Goal: Check status

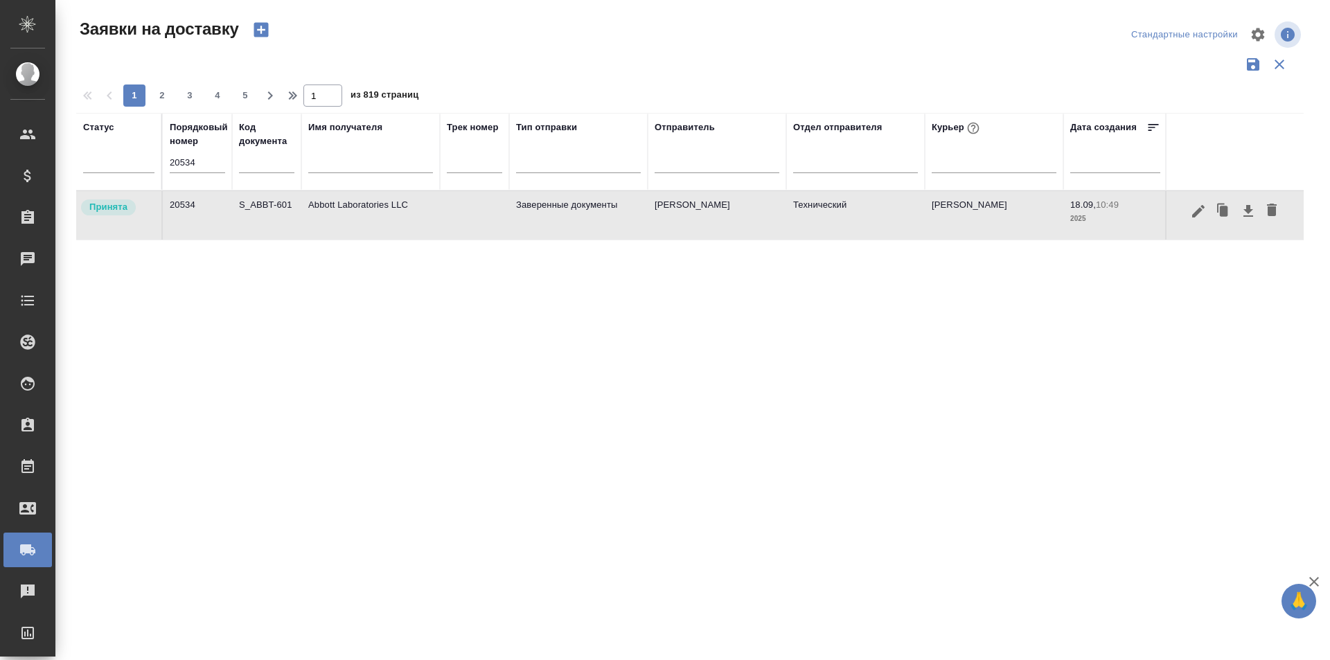
click at [202, 163] on input "20534" at bounding box center [197, 162] width 55 height 19
paste input "9"
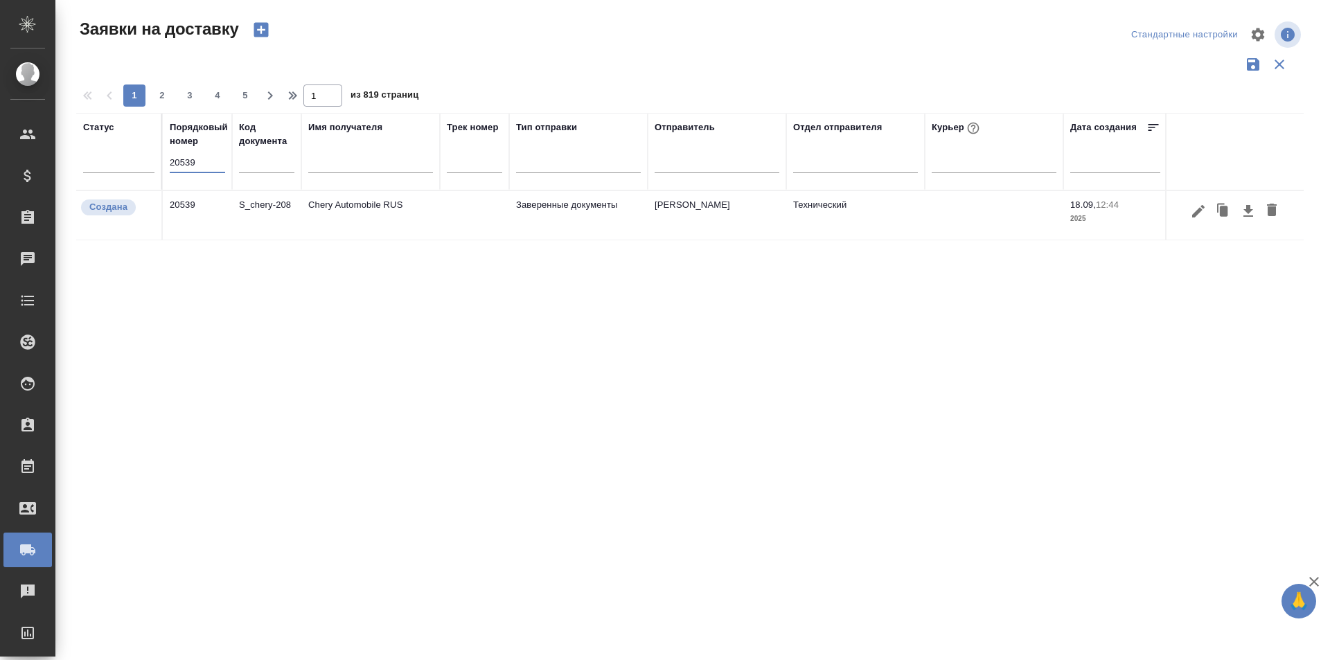
type input "20539"
click at [1186, 212] on div at bounding box center [1234, 211] width 123 height 26
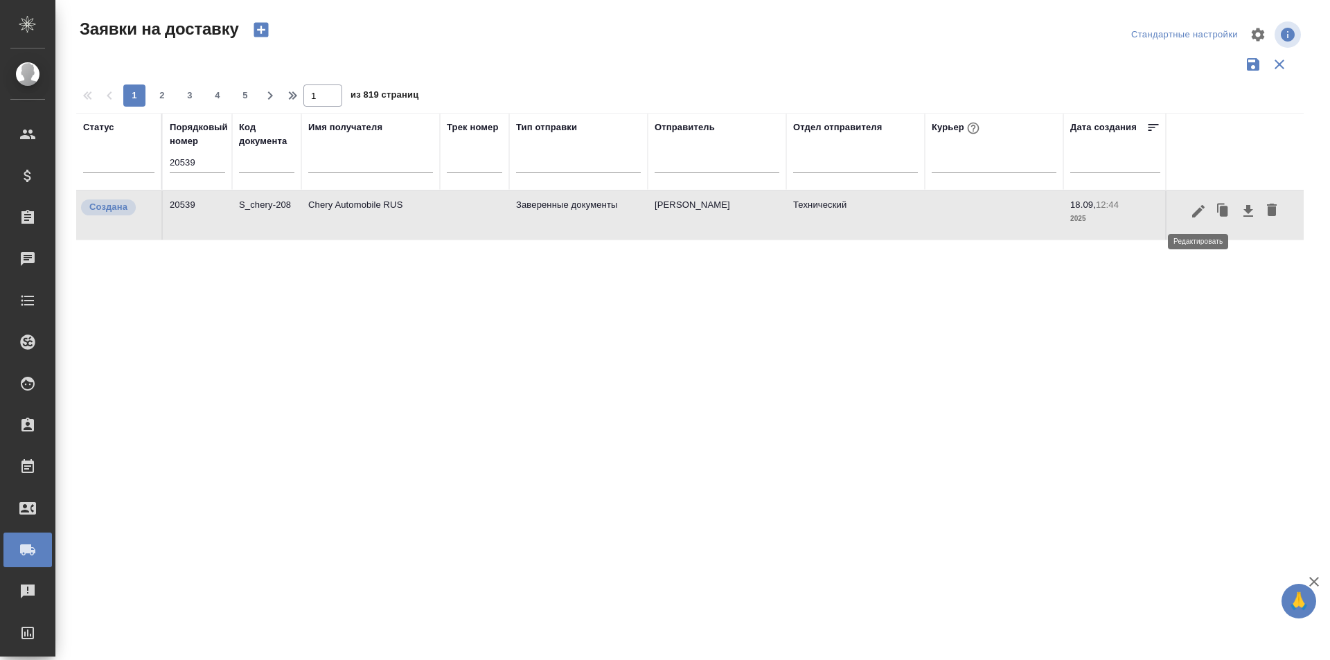
click at [1192, 210] on icon "button" at bounding box center [1198, 211] width 17 height 17
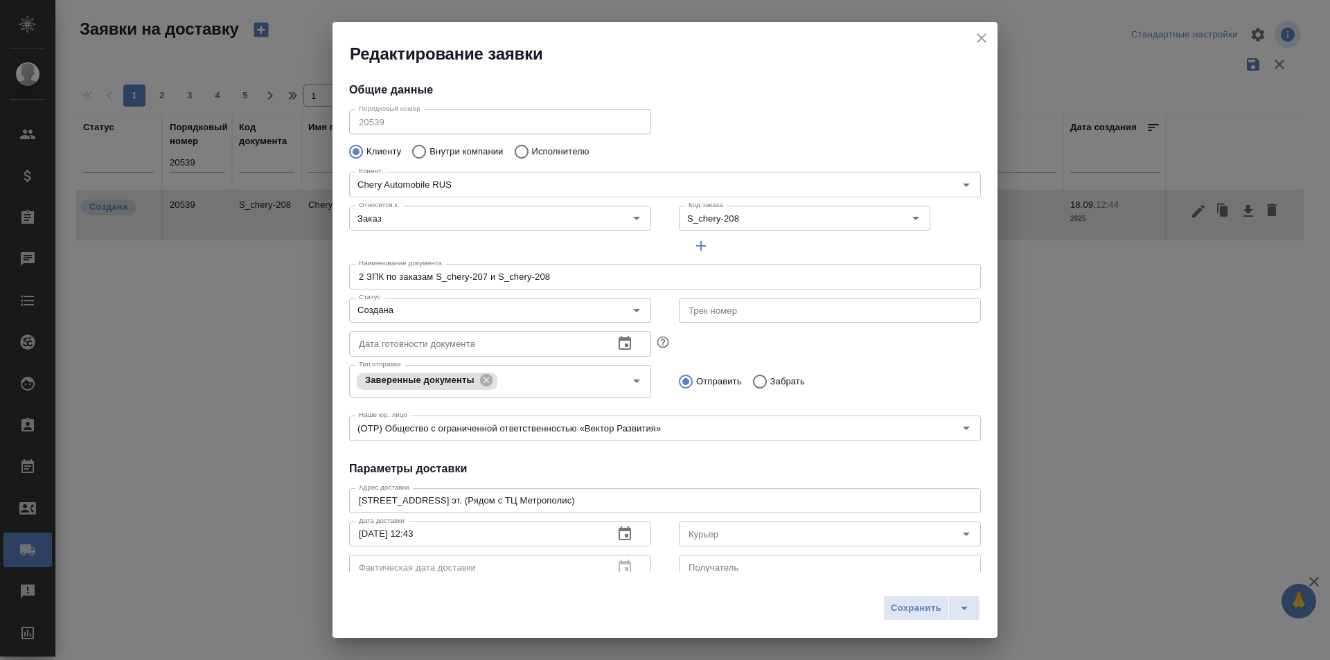
type input "[PERSON_NAME]"
type input "[PHONE_NUMBER]"
type input "Технический"
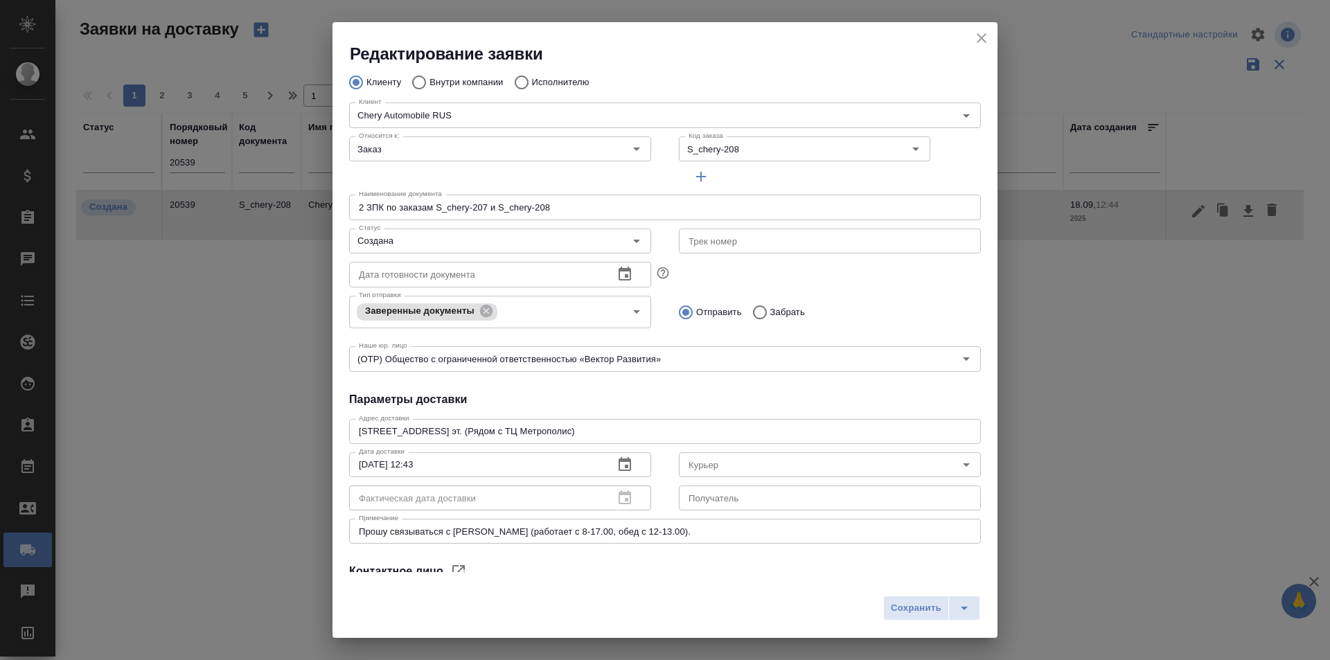
type input "[PERSON_NAME]"
click at [977, 40] on icon "close" at bounding box center [981, 38] width 17 height 17
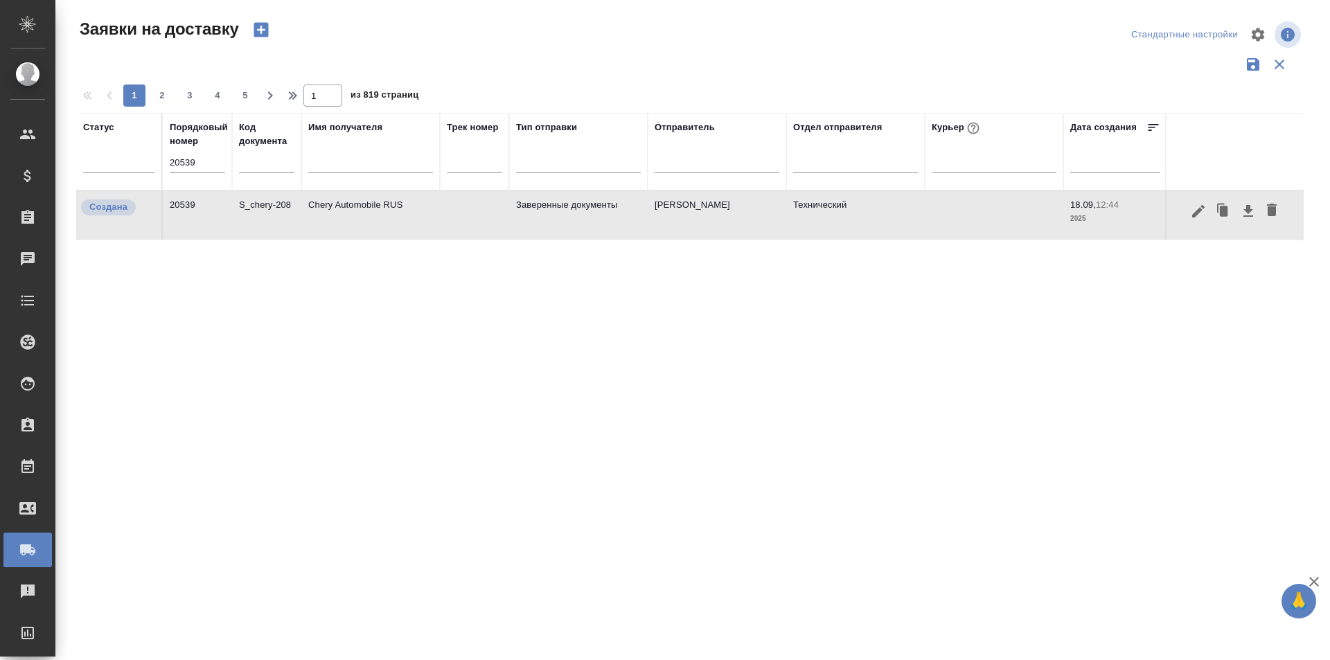
click at [204, 155] on input "20539" at bounding box center [197, 162] width 55 height 19
paste input "27"
type input "20527"
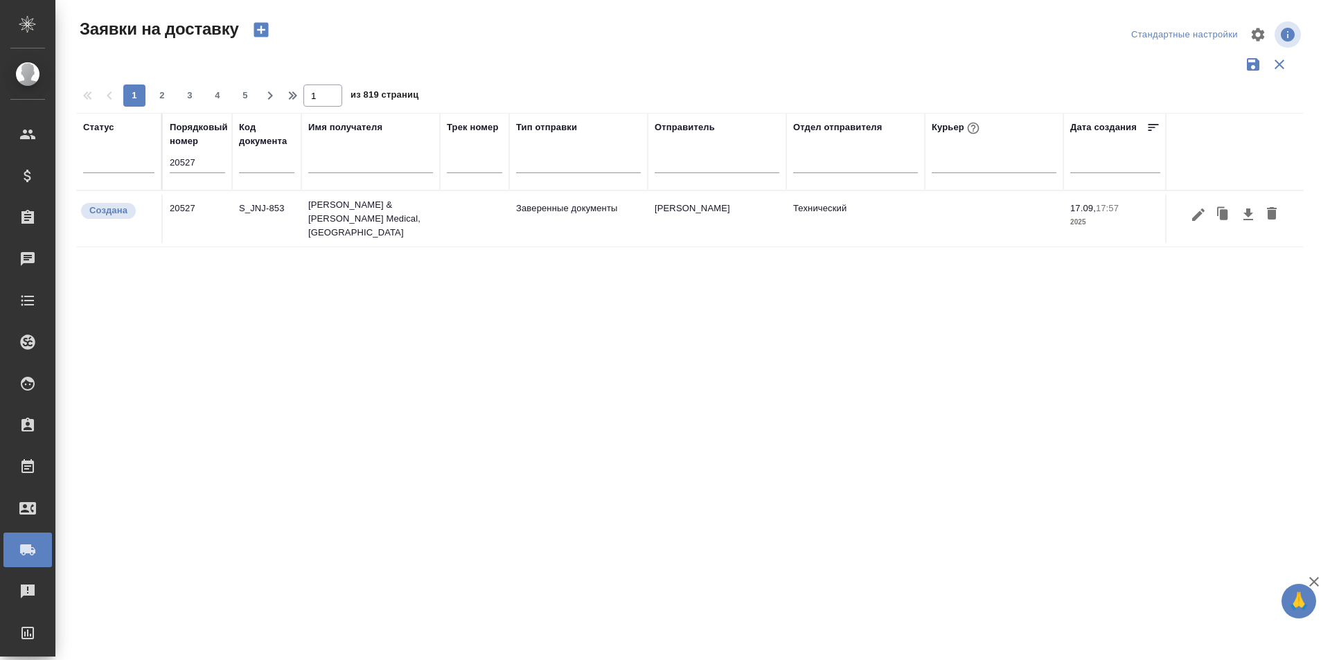
click at [1052, 434] on div "Статус Порядковый номер 20527 Код документа Имя получателя Трек номер Тип отпра…" at bounding box center [689, 362] width 1227 height 499
